Goal: Check status: Check status

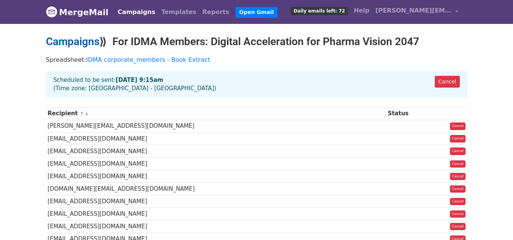
click at [91, 43] on link "Campaigns" at bounding box center [73, 41] width 54 height 13
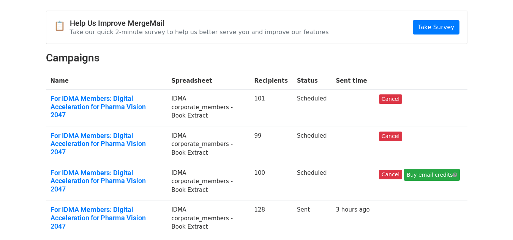
scroll to position [38, 0]
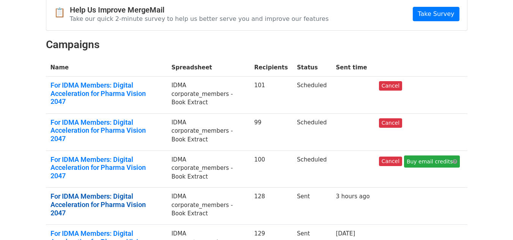
click at [145, 193] on link "For IDMA Members: Digital Acceleration for Pharma Vision 2047" at bounding box center [107, 205] width 112 height 25
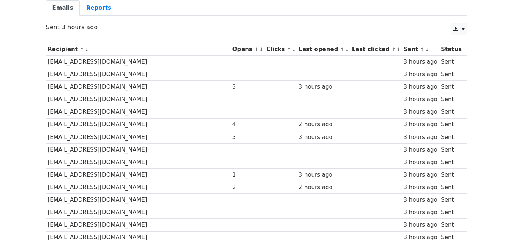
scroll to position [5, 0]
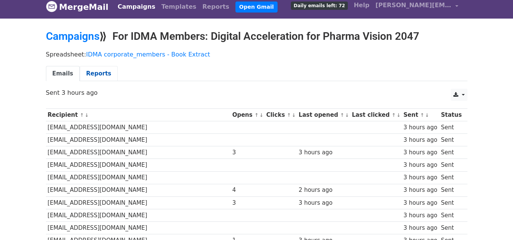
click at [101, 73] on link "Reports" at bounding box center [99, 74] width 38 height 16
